Goal: Register for event/course

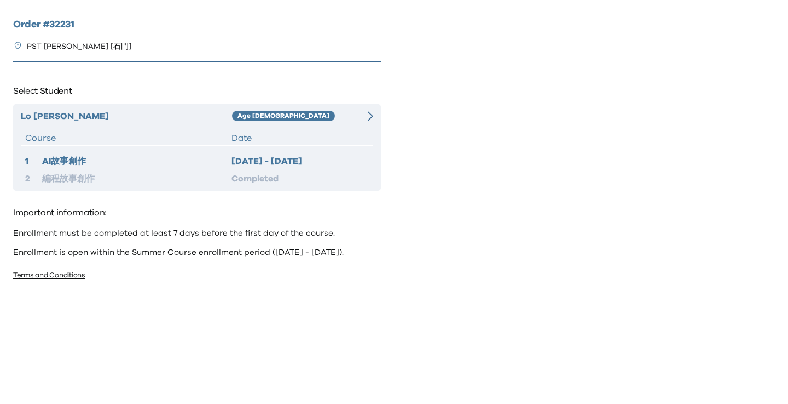
click at [286, 115] on div "Age [DEMOGRAPHIC_DATA]" at bounding box center [293, 116] width 123 height 13
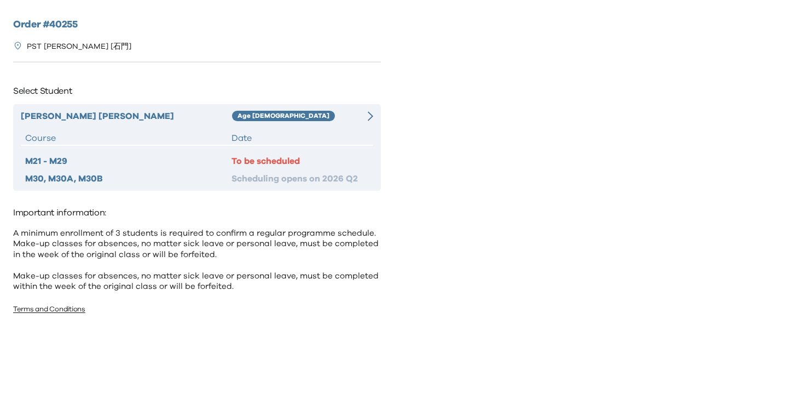
click at [341, 121] on div "Age 8-9" at bounding box center [293, 116] width 123 height 13
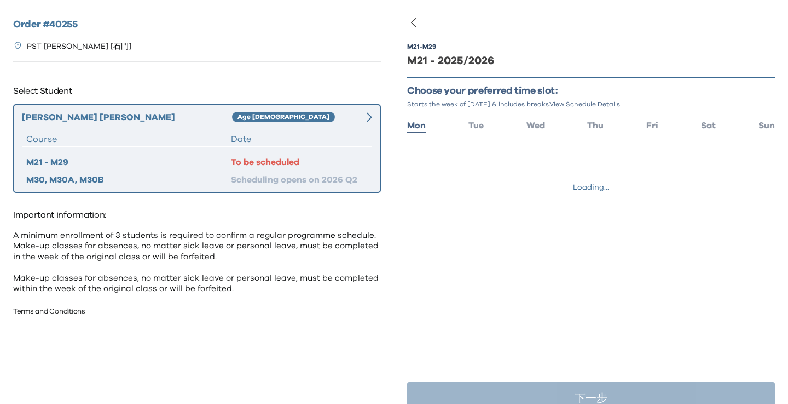
click at [744, 117] on ul "Mon Tue Wed Thu Fri Sat Sun" at bounding box center [591, 125] width 368 height 16
click at [719, 117] on ul "Mon Tue Wed Thu Fri Sat Sun" at bounding box center [591, 125] width 368 height 16
click at [710, 137] on div "M21 - M29 M21 - 2025/2026 Choose your preferred time slot: Starts the week of S…" at bounding box center [591, 136] width 368 height 221
click at [709, 133] on div "M21 - M29 M21 - 2025/2026 Choose your preferred time slot: Starts the week of S…" at bounding box center [591, 136] width 368 height 221
click at [709, 128] on span "Sat" at bounding box center [708, 125] width 15 height 9
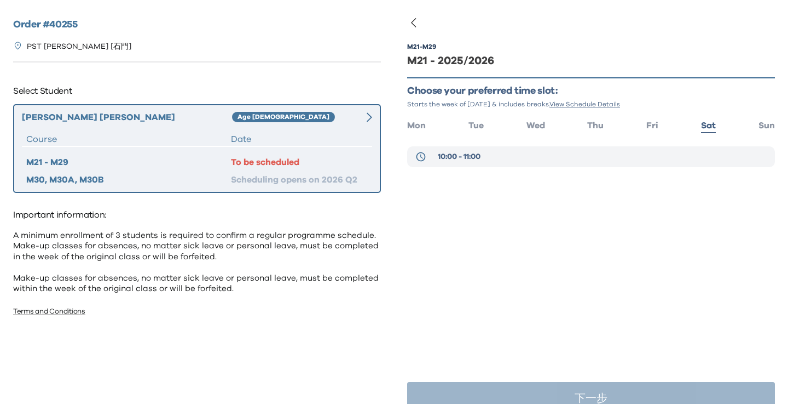
click at [554, 156] on button "10:00 - 11:00" at bounding box center [591, 156] width 368 height 21
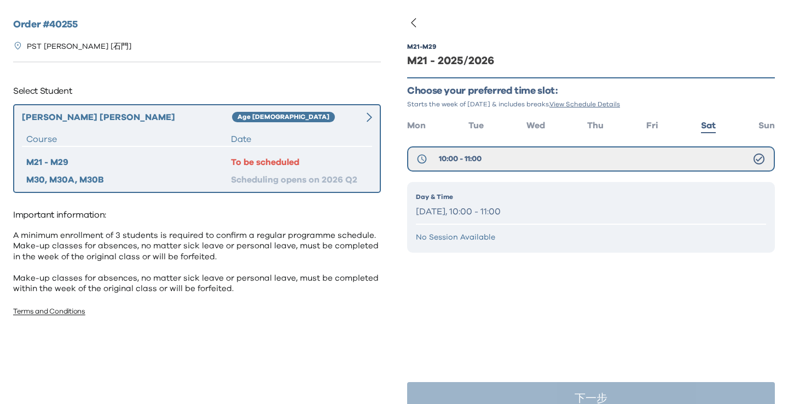
click at [487, 293] on div "M21 - M29 M21 - 2025/2026 Choose your preferred time slot: Starts the week of S…" at bounding box center [591, 163] width 368 height 275
